Goal: Task Accomplishment & Management: Manage account settings

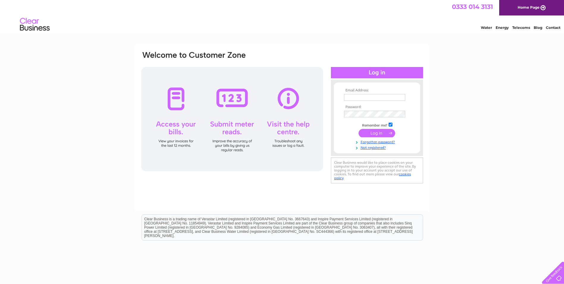
type input "INFO@ASIANSNACKSLTD.CO.UK"
click at [375, 134] on input "submit" at bounding box center [377, 133] width 37 height 8
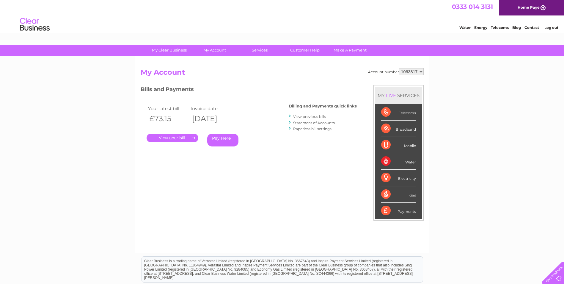
click at [173, 137] on link "." at bounding box center [173, 138] width 52 height 9
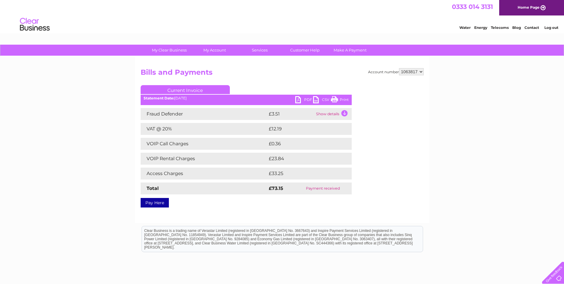
click at [308, 98] on link "PDF" at bounding box center [304, 100] width 18 height 9
click at [297, 98] on link "PDF" at bounding box center [304, 100] width 18 height 9
